Goal: Find specific page/section: Find specific page/section

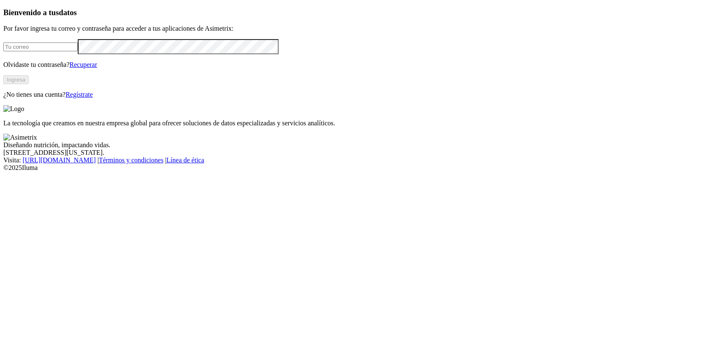
click at [78, 51] on input "email" at bounding box center [40, 46] width 74 height 9
type input "[PERSON_NAME][EMAIL_ADDRESS][PERSON_NAME][DOMAIN_NAME]"
click at [29, 84] on button "Ingresa" at bounding box center [15, 79] width 25 height 9
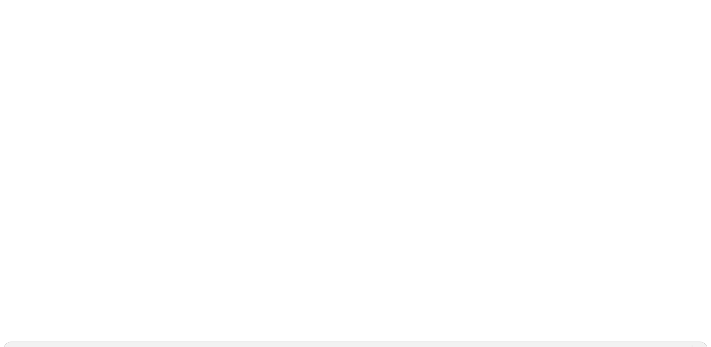
click at [19, 14] on icon at bounding box center [16, 171] width 26 height 336
